Goal: Navigation & Orientation: Go to known website

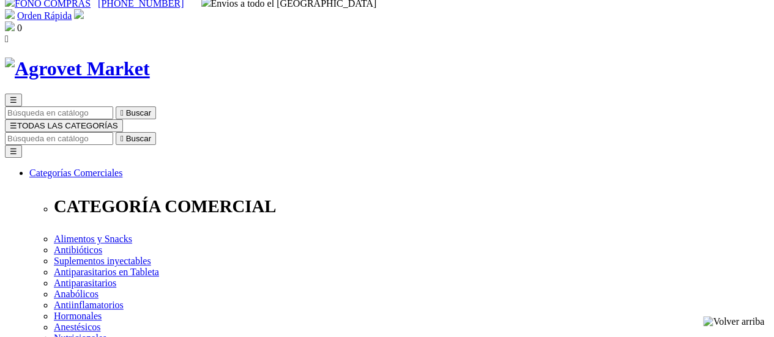
scroll to position [18, 0]
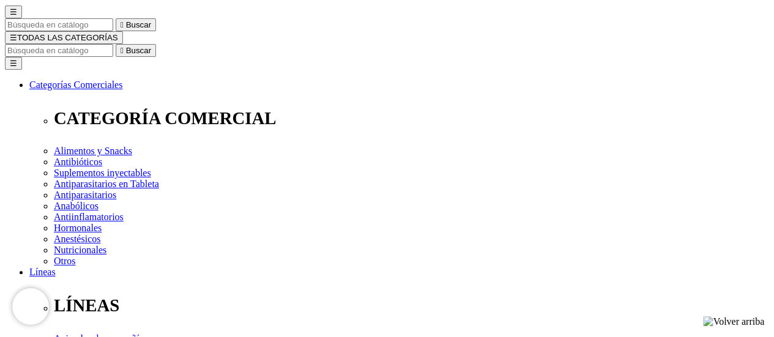
scroll to position [0, 0]
